Goal: Task Accomplishment & Management: Manage account settings

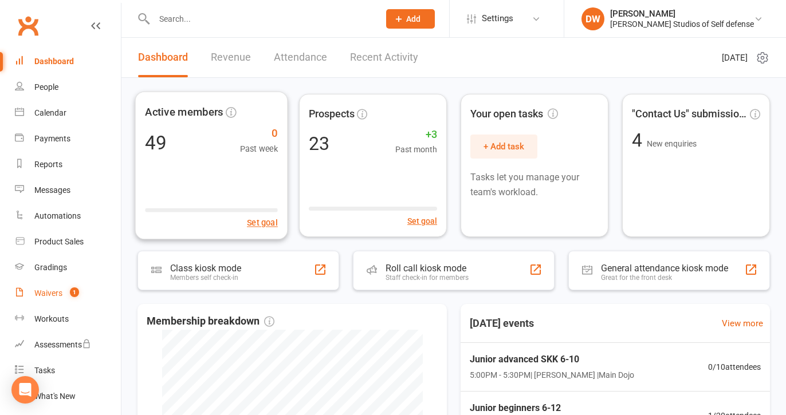
click at [53, 292] on div "Waivers" at bounding box center [48, 293] width 28 height 9
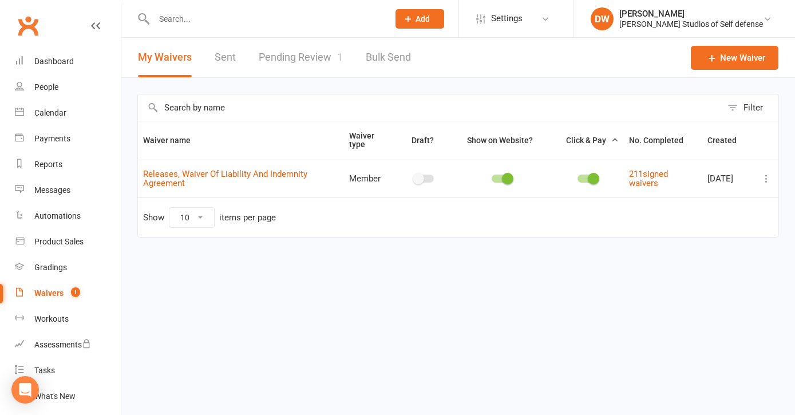
click at [309, 55] on link "Pending Review 1" at bounding box center [301, 58] width 84 height 40
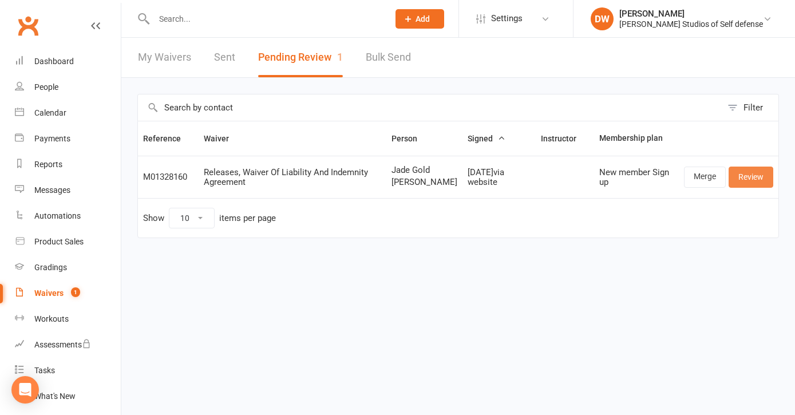
click at [752, 180] on link "Review" at bounding box center [751, 177] width 45 height 21
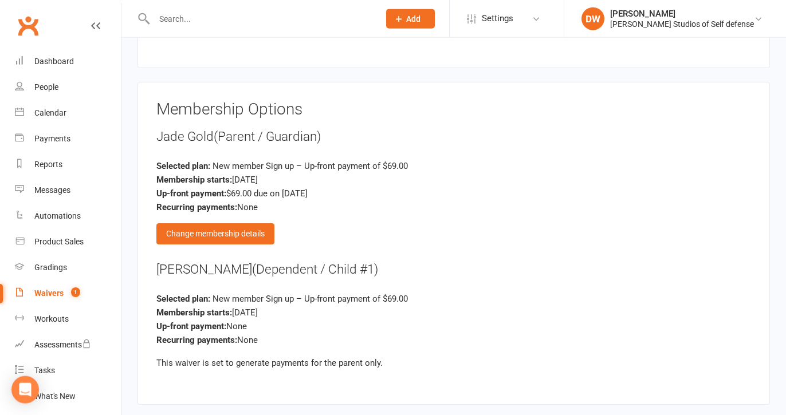
scroll to position [1270, 0]
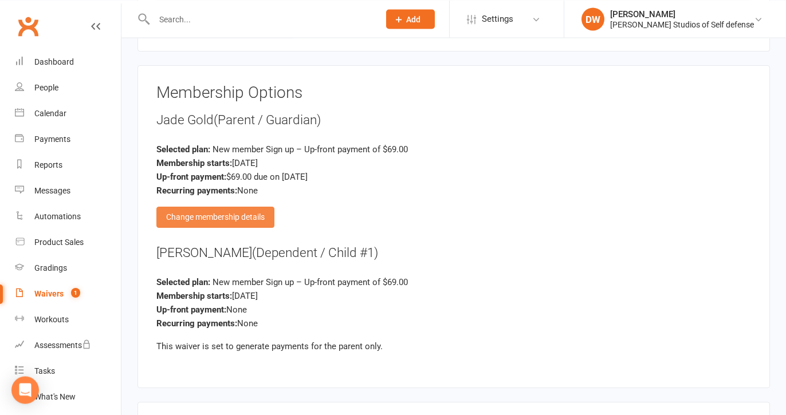
click at [242, 207] on div "Change membership details" at bounding box center [215, 217] width 118 height 21
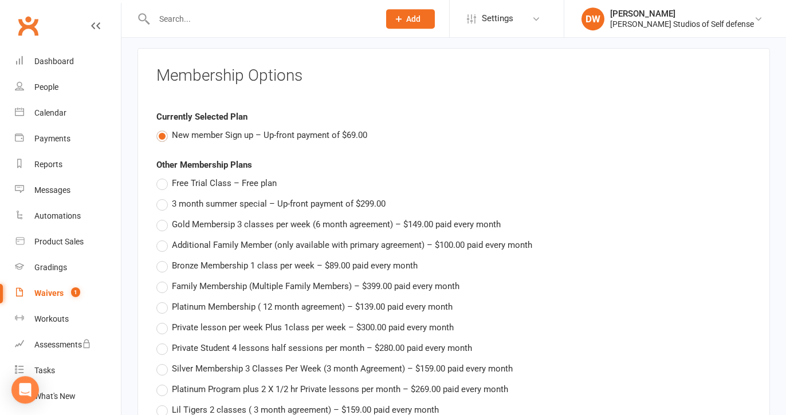
scroll to position [1343, 0]
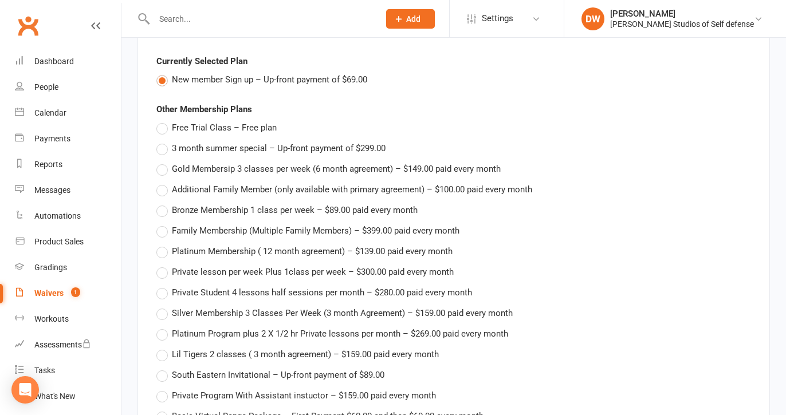
click at [159, 141] on label "3 month summer special – Up-front payment of $299.00" at bounding box center [270, 148] width 229 height 14
click at [159, 141] on input "3 month summer special – Up-front payment of $299.00" at bounding box center [159, 141] width 7 height 0
type input "3 month summer special"
type input "299"
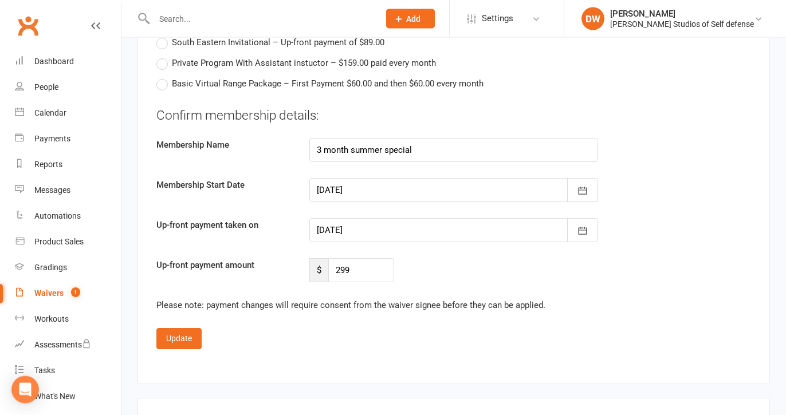
scroll to position [1723, 0]
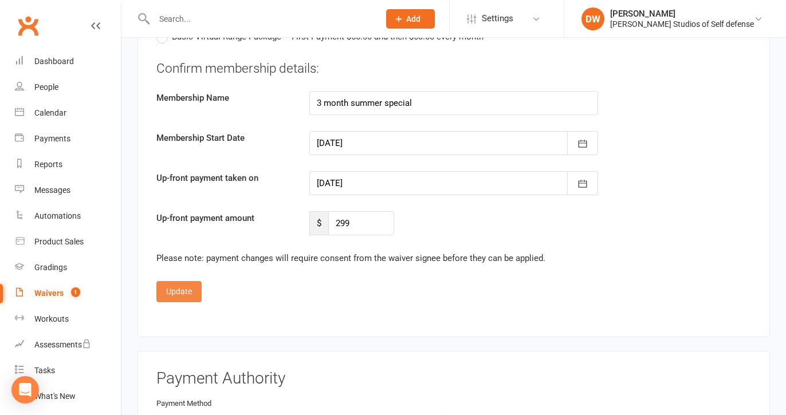
click at [182, 287] on button "Update" at bounding box center [178, 291] width 45 height 21
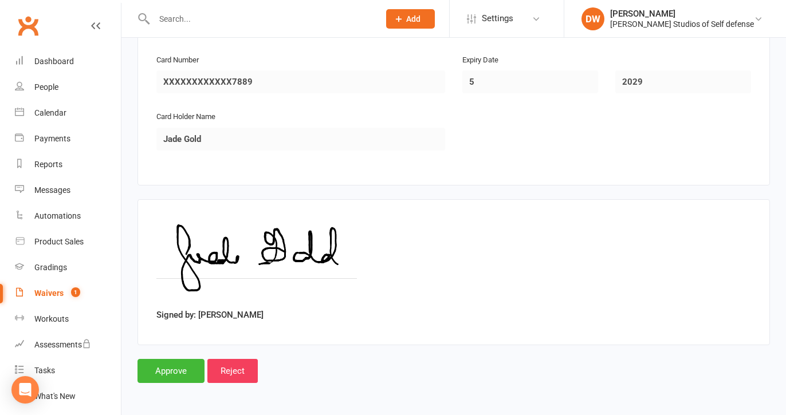
scroll to position [1715, 0]
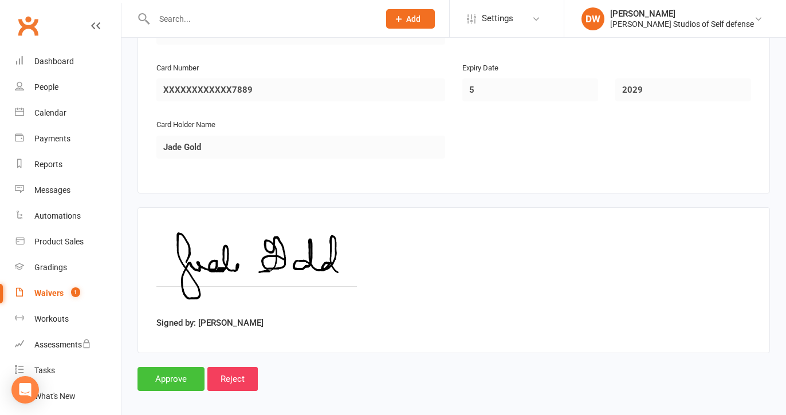
click at [179, 373] on input "Approve" at bounding box center [170, 379] width 67 height 24
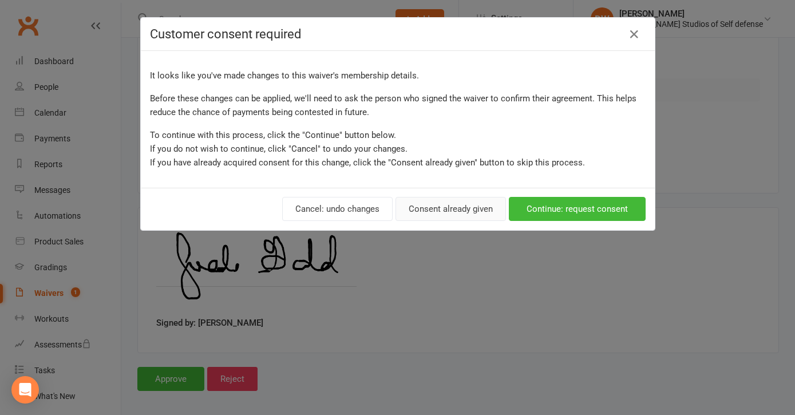
click at [442, 210] on button "Consent already given" at bounding box center [451, 209] width 110 height 24
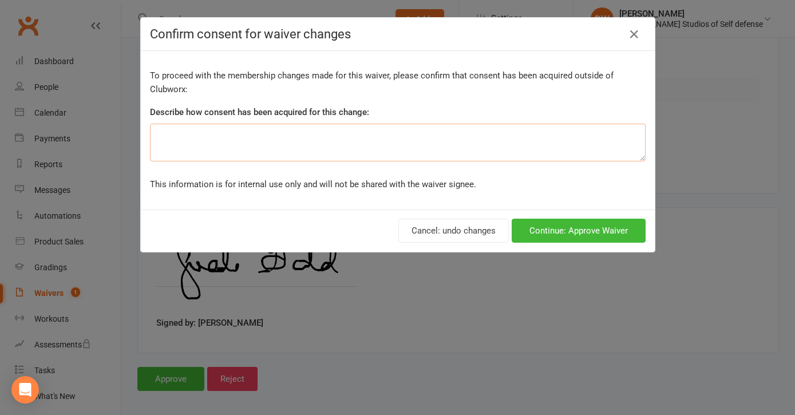
click at [166, 129] on textarea at bounding box center [398, 143] width 496 height 38
click at [195, 136] on textarea "verbal confmat" at bounding box center [398, 143] width 496 height 38
click at [199, 136] on textarea "verbal confermation" at bounding box center [398, 143] width 496 height 38
type textarea "verbal confirmation"
click at [554, 234] on button "Continue: Approve Waiver" at bounding box center [579, 231] width 134 height 24
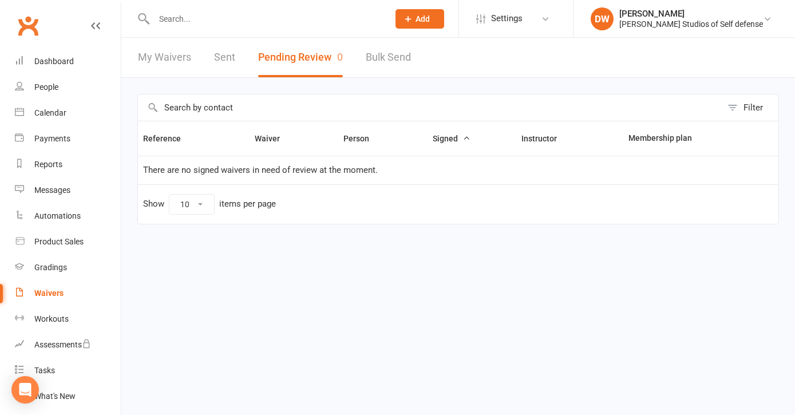
click at [228, 60] on link "Sent" at bounding box center [224, 58] width 21 height 40
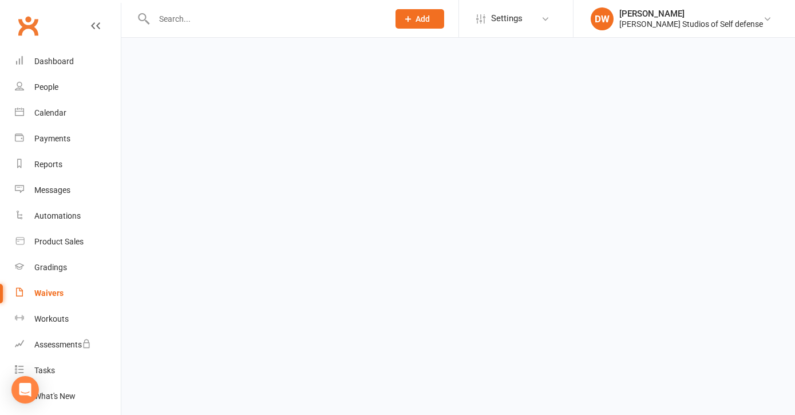
select select "100"
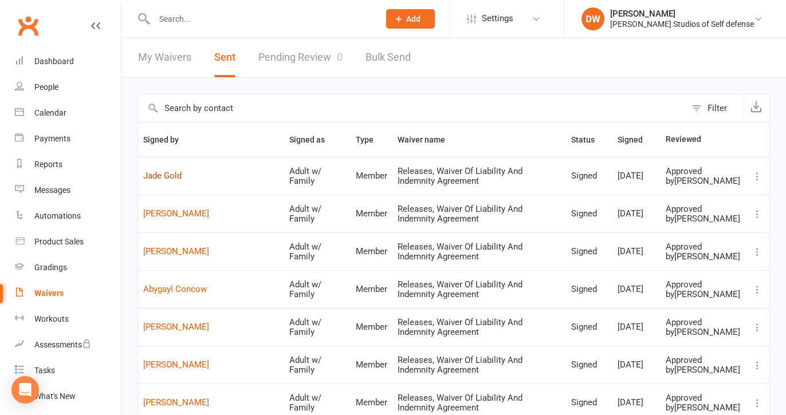
click at [173, 179] on link "Jade Gold" at bounding box center [211, 176] width 136 height 10
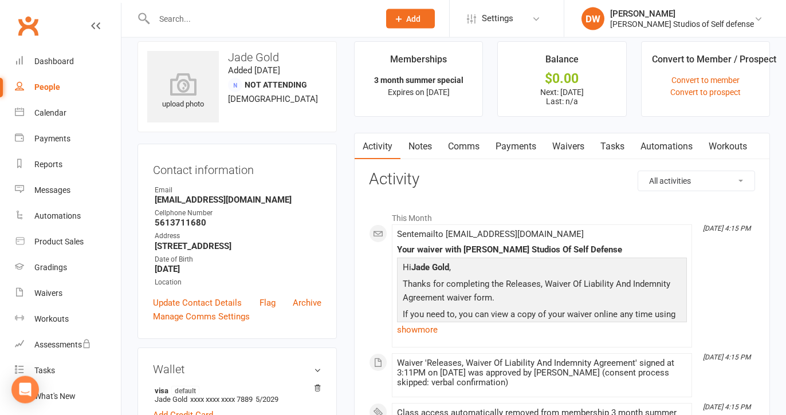
scroll to position [11, 0]
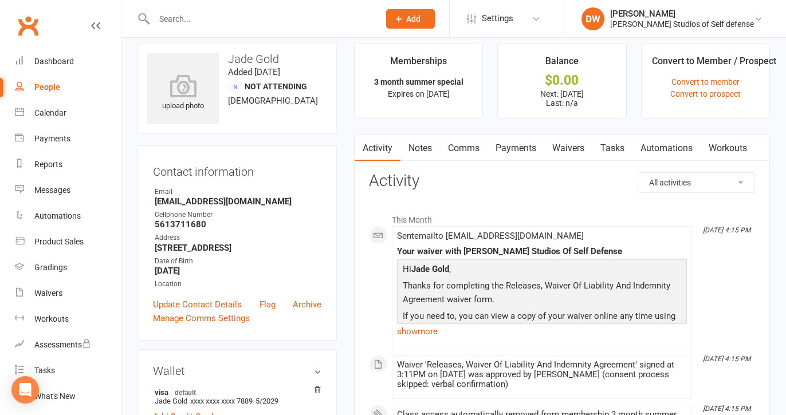
click at [237, 246] on div "Contact information Owner Email [EMAIL_ADDRESS][DOMAIN_NAME] Cellphone Number […" at bounding box center [236, 242] width 199 height 195
click at [167, 246] on strong "[STREET_ADDRESS]" at bounding box center [238, 248] width 167 height 10
click at [160, 245] on strong "[STREET_ADDRESS]" at bounding box center [238, 248] width 167 height 10
click at [157, 250] on strong "[STREET_ADDRESS]" at bounding box center [238, 248] width 167 height 10
drag, startPoint x: 154, startPoint y: 247, endPoint x: 322, endPoint y: 251, distance: 168.4
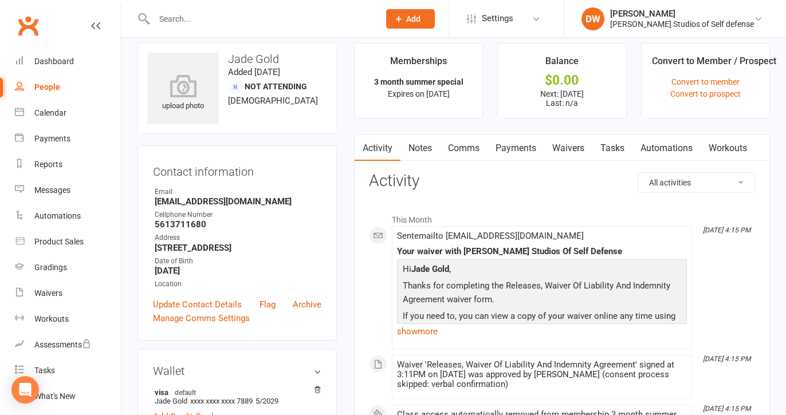
click at [322, 251] on div "Contact information Owner Email [EMAIL_ADDRESS][DOMAIN_NAME] Cellphone Number […" at bounding box center [236, 242] width 199 height 195
copy strong "[STREET_ADDRESS][PERSON_NAME]"
drag, startPoint x: 210, startPoint y: 224, endPoint x: 150, endPoint y: 226, distance: 59.6
click at [150, 226] on div "Contact information Owner Email [EMAIL_ADDRESS][DOMAIN_NAME] Cellphone Number […" at bounding box center [236, 242] width 199 height 195
copy strong "5613711680"
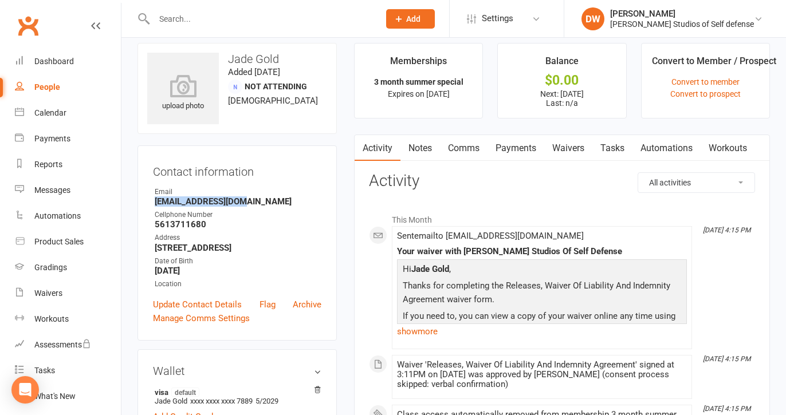
drag, startPoint x: 243, startPoint y: 201, endPoint x: 147, endPoint y: 200, distance: 95.6
click at [147, 200] on div "Contact information Owner Email [EMAIL_ADDRESS][DOMAIN_NAME] Cellphone Number […" at bounding box center [236, 242] width 199 height 195
copy strong "[EMAIL_ADDRESS][DOMAIN_NAME]"
